Goal: Information Seeking & Learning: Check status

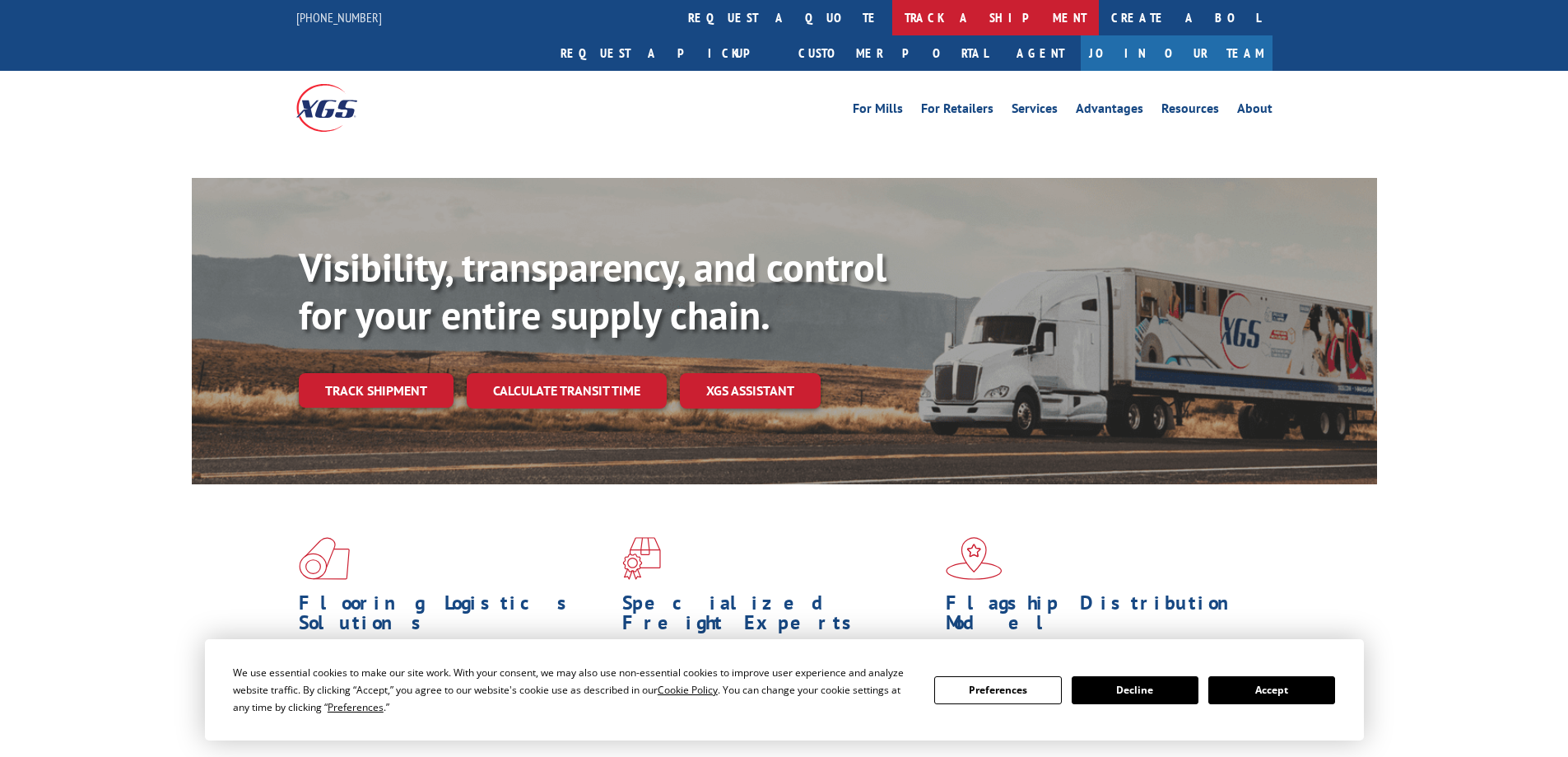
click at [892, 20] on link "track a shipment" at bounding box center [996, 17] width 207 height 35
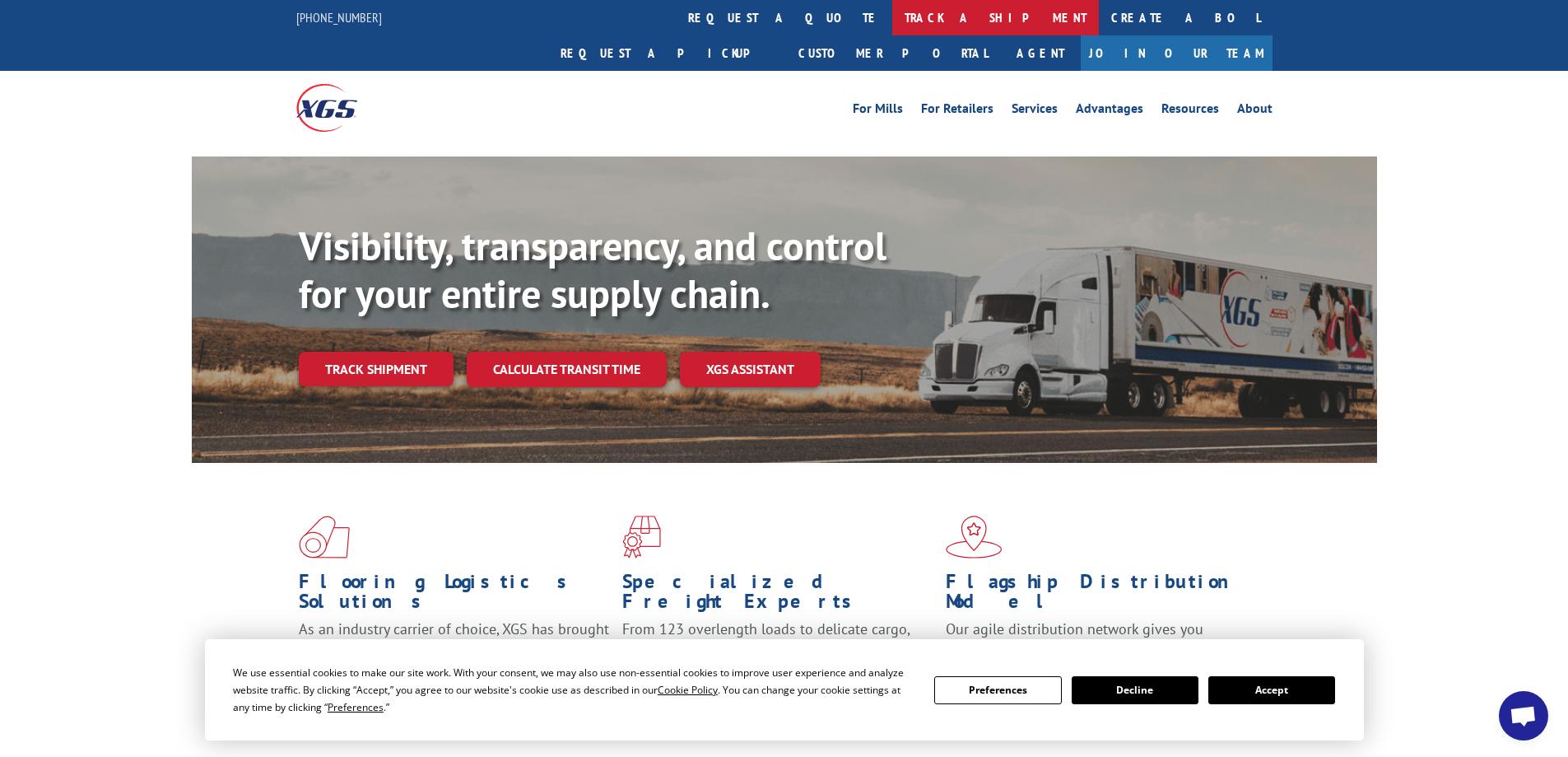
click at [892, 14] on link "track a shipment" at bounding box center [996, 17] width 207 height 35
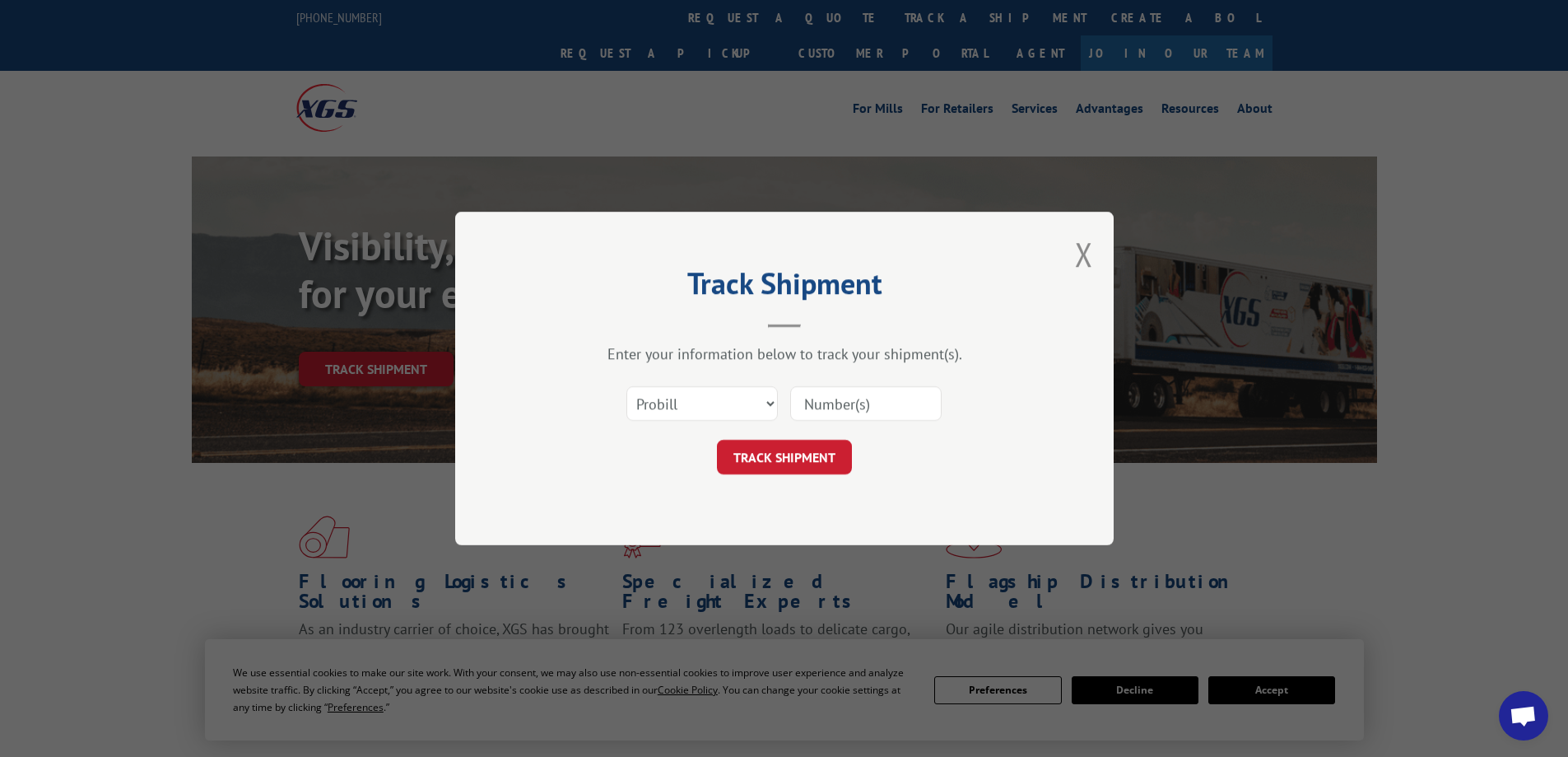
click at [862, 396] on input at bounding box center [865, 404] width 152 height 34
paste input "2837221"
type input "2837221"
drag, startPoint x: 728, startPoint y: 399, endPoint x: 728, endPoint y: 410, distance: 11.0
click at [728, 399] on select "Select category... Probill BOL PO" at bounding box center [702, 404] width 152 height 34
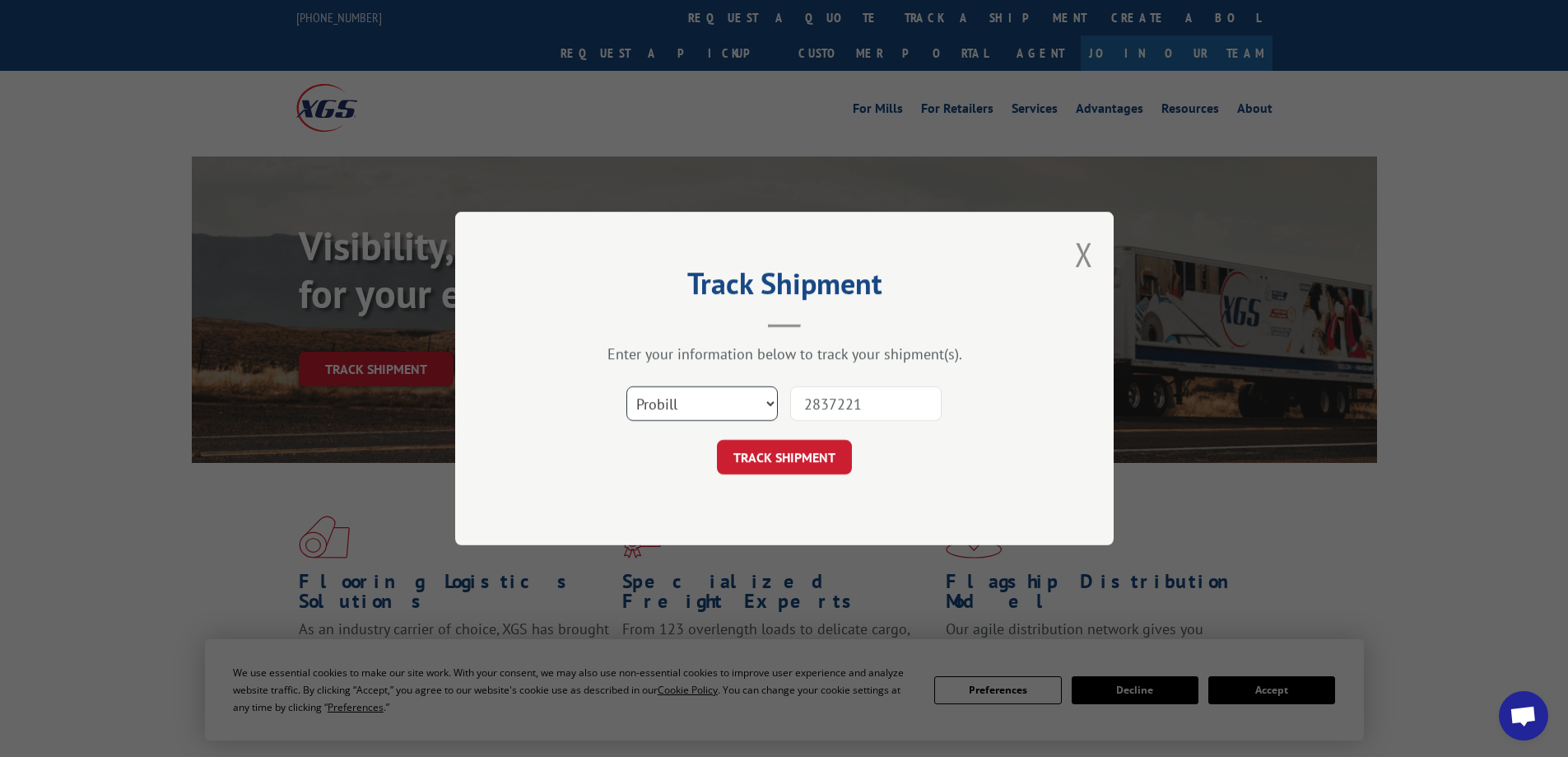
select select "bol"
click at [626, 387] on select "Select category... Probill BOL PO" at bounding box center [702, 404] width 152 height 34
click at [793, 452] on button "TRACK SHIPMENT" at bounding box center [784, 457] width 135 height 34
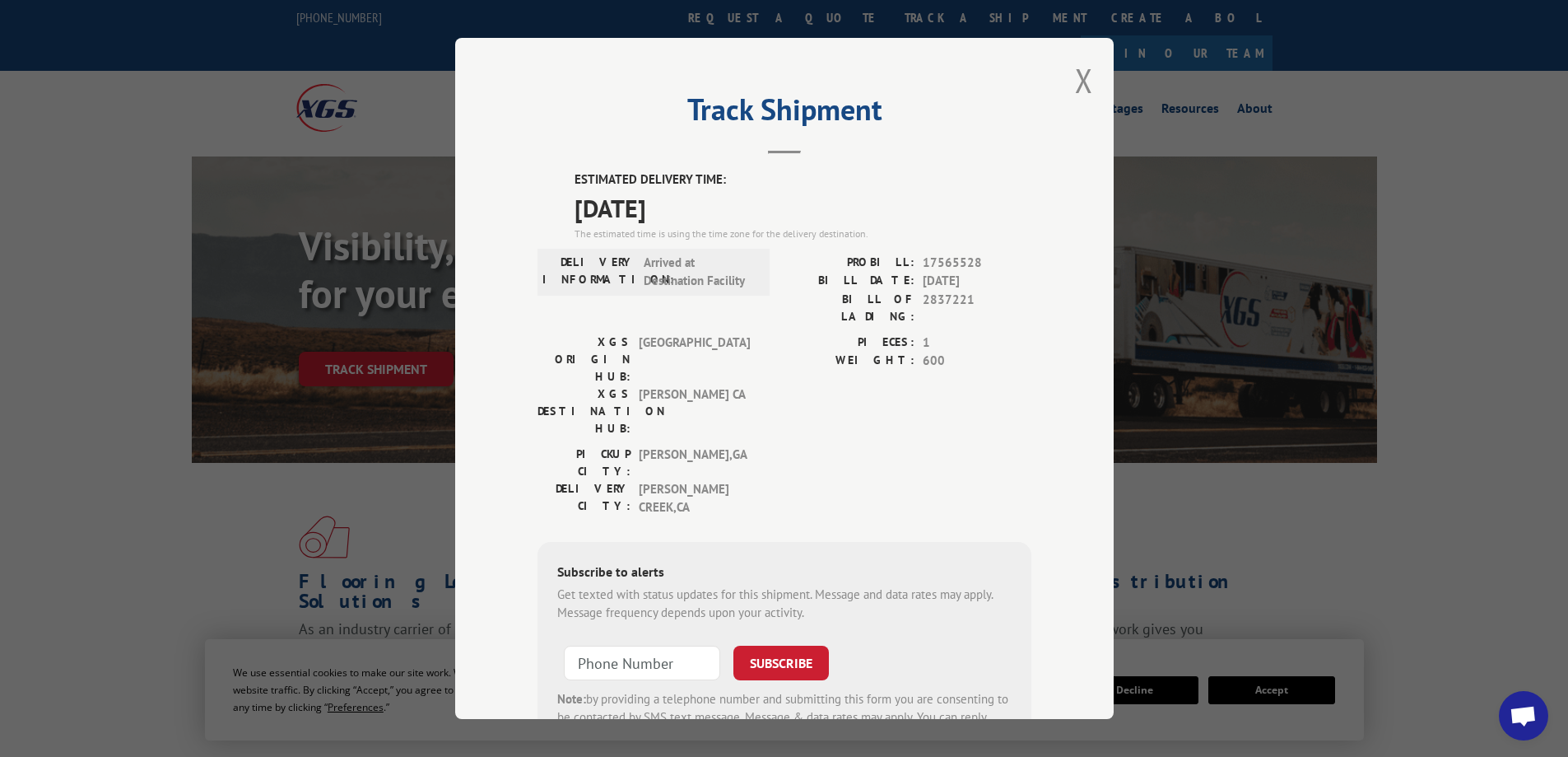
click at [1067, 88] on div "Track Shipment ESTIMATED DELIVERY TIME: [DATE] The estimated time is using the …" at bounding box center [784, 378] width 659 height 681
click at [1075, 79] on button "Close modal" at bounding box center [1084, 80] width 18 height 44
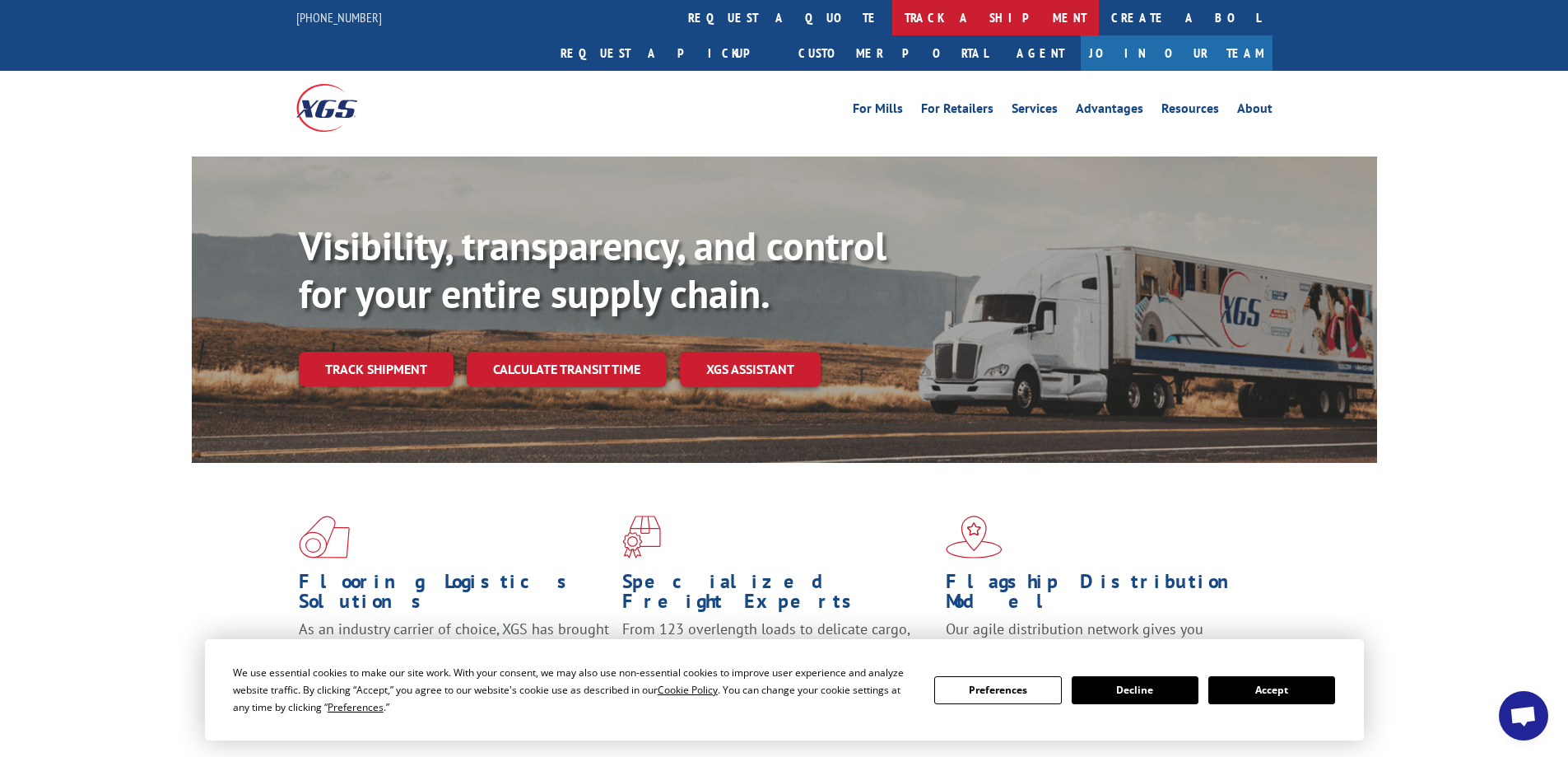
click at [892, 15] on link "track a shipment" at bounding box center [996, 17] width 207 height 35
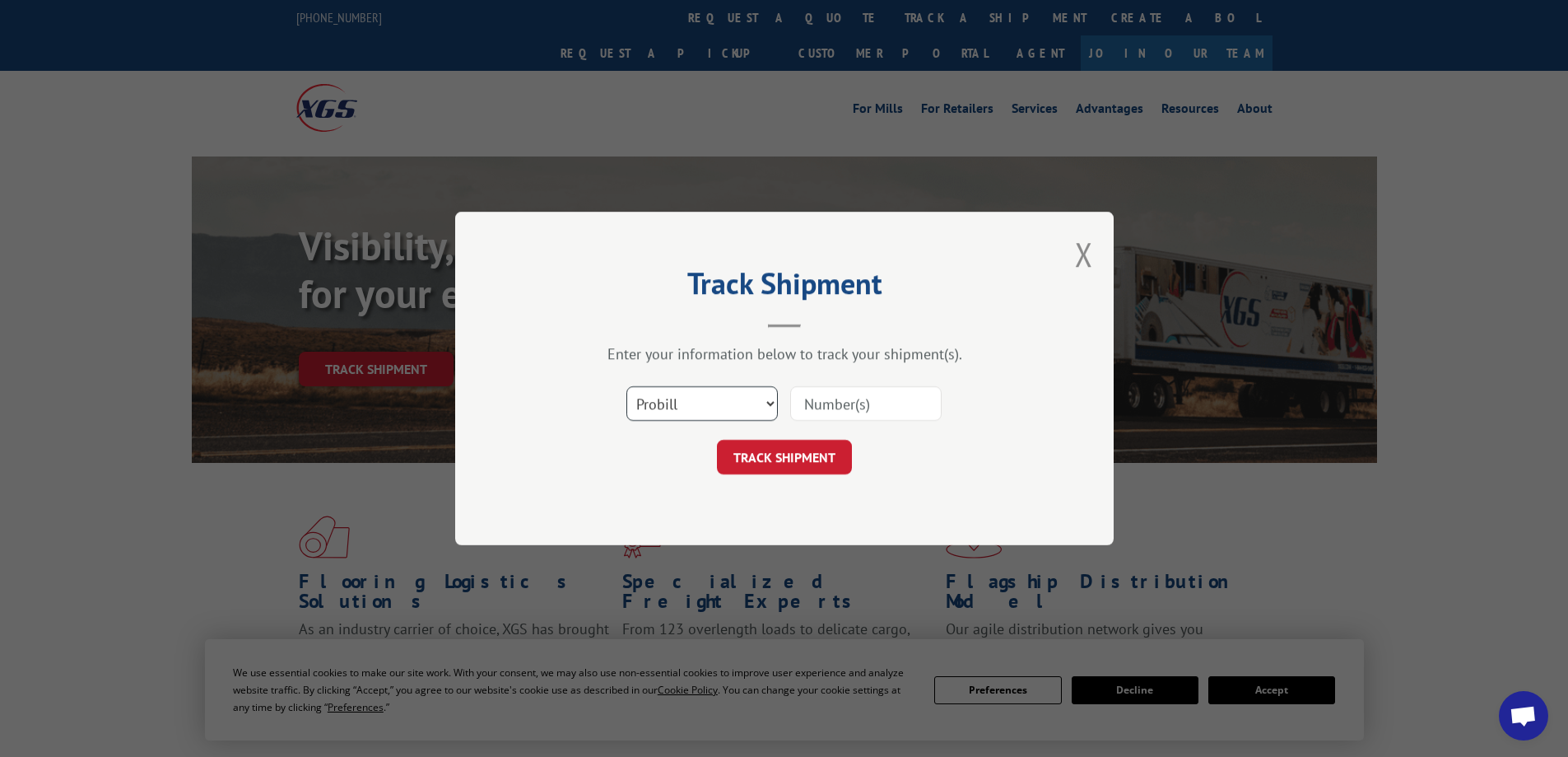
click at [727, 411] on select "Select category... Probill BOL PO" at bounding box center [702, 404] width 152 height 34
select select "bol"
click at [626, 387] on select "Select category... Probill BOL PO" at bounding box center [702, 404] width 152 height 34
click at [815, 410] on input at bounding box center [865, 404] width 152 height 34
type input "50864091"
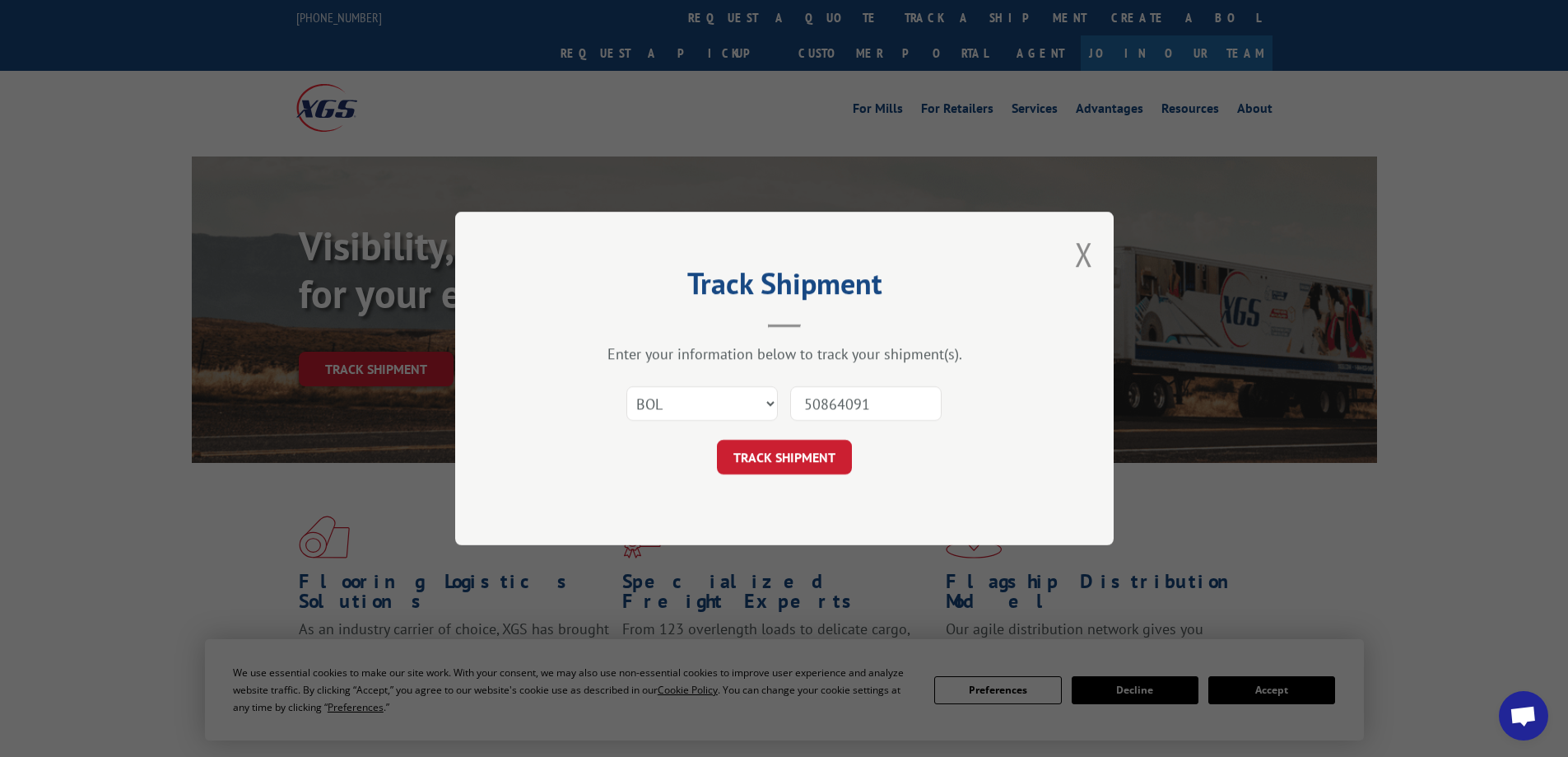
click button "TRACK SHIPMENT" at bounding box center [784, 457] width 135 height 34
